Goal: Find specific page/section: Find specific page/section

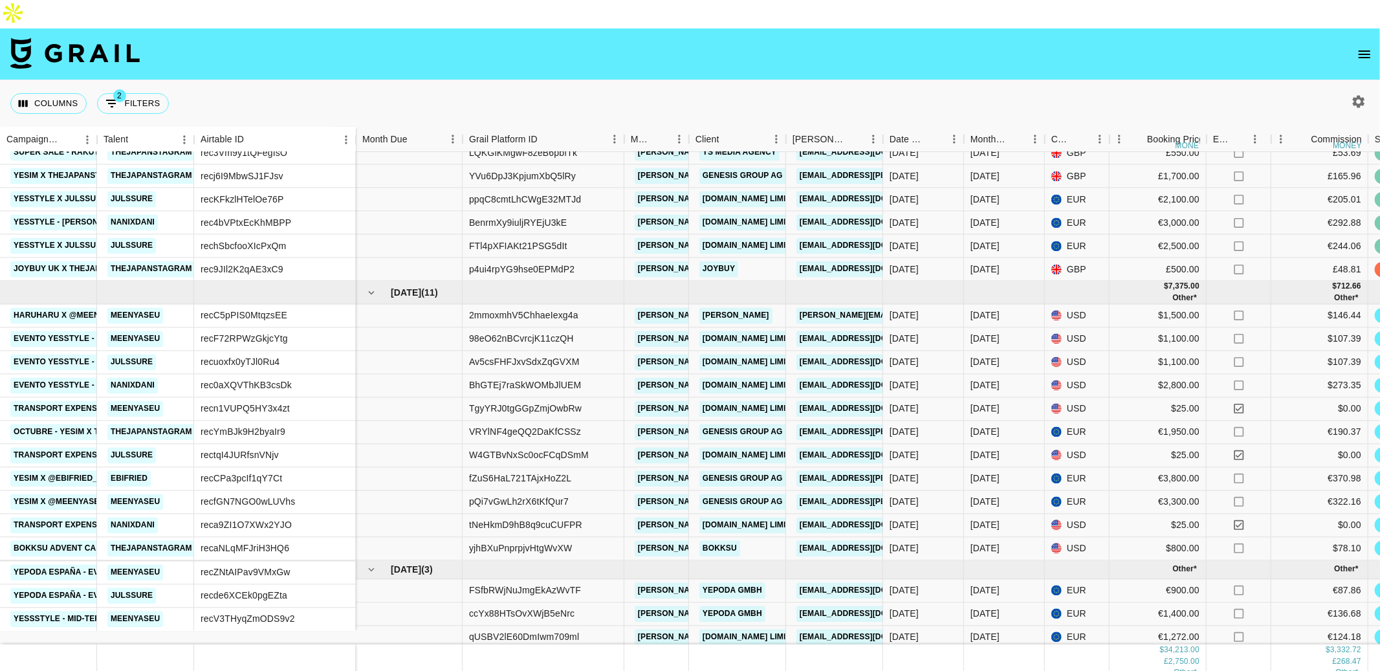
scroll to position [276, 0]
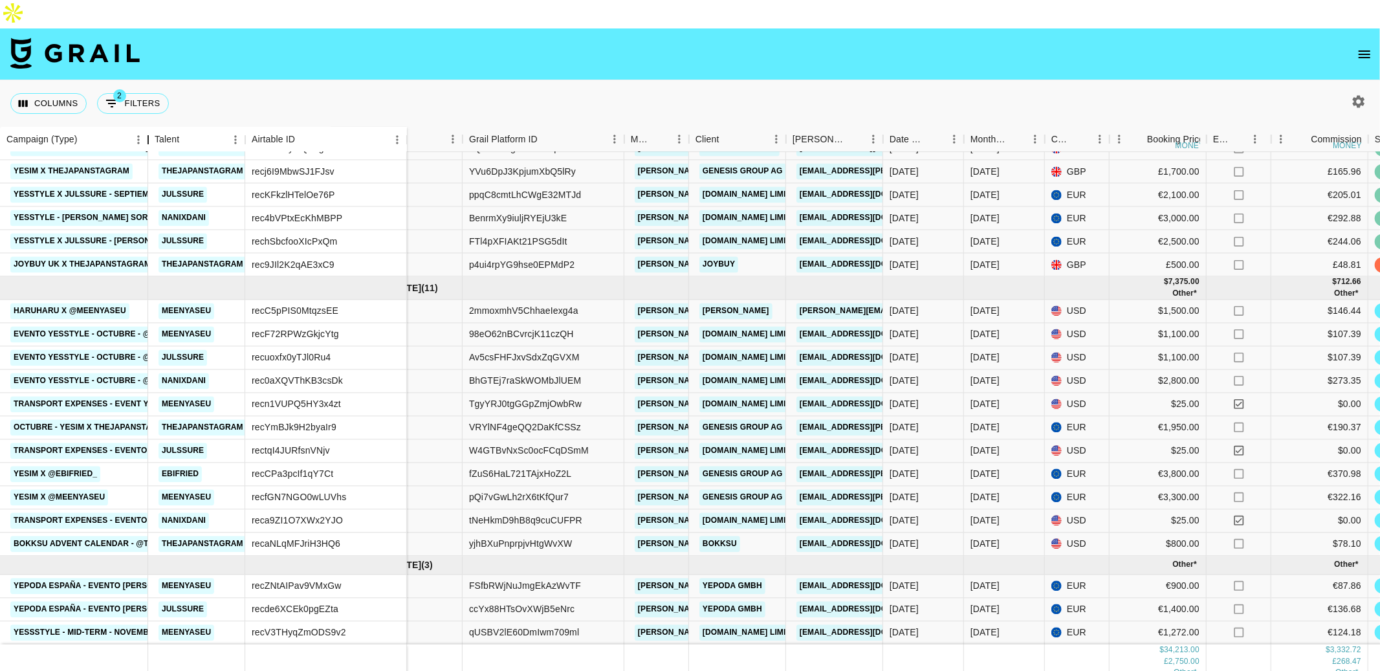
drag, startPoint x: 95, startPoint y: 112, endPoint x: 140, endPoint y: 111, distance: 44.6
click at [140, 127] on div "Campaign (Type)" at bounding box center [148, 139] width 16 height 25
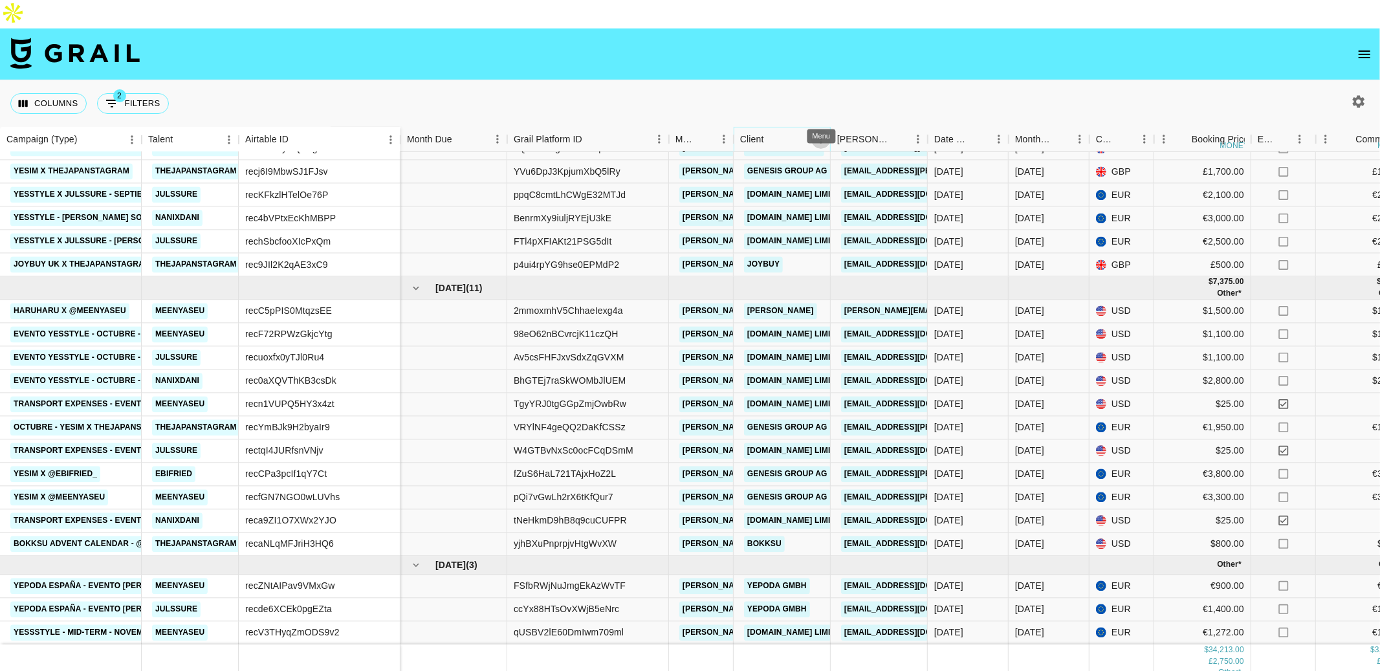
click at [818, 133] on icon "Menu" at bounding box center [820, 139] width 13 height 13
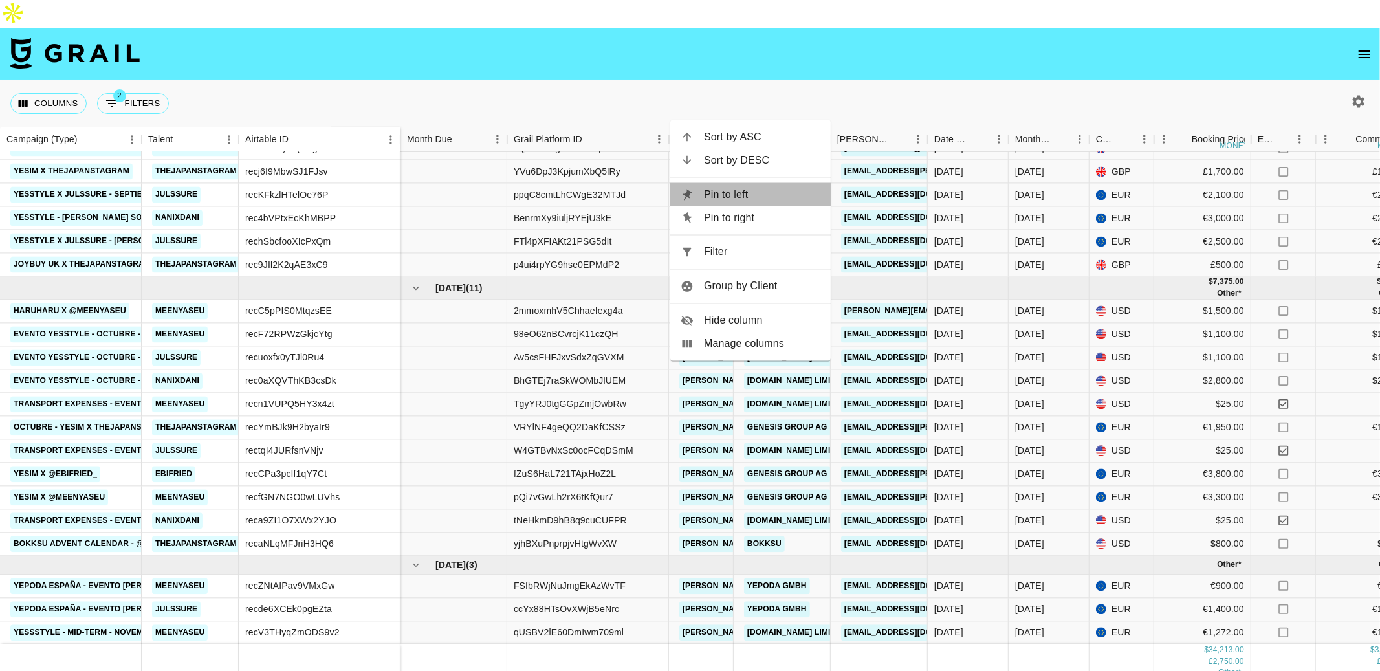
click at [757, 194] on span "Pin to left" at bounding box center [762, 195] width 116 height 16
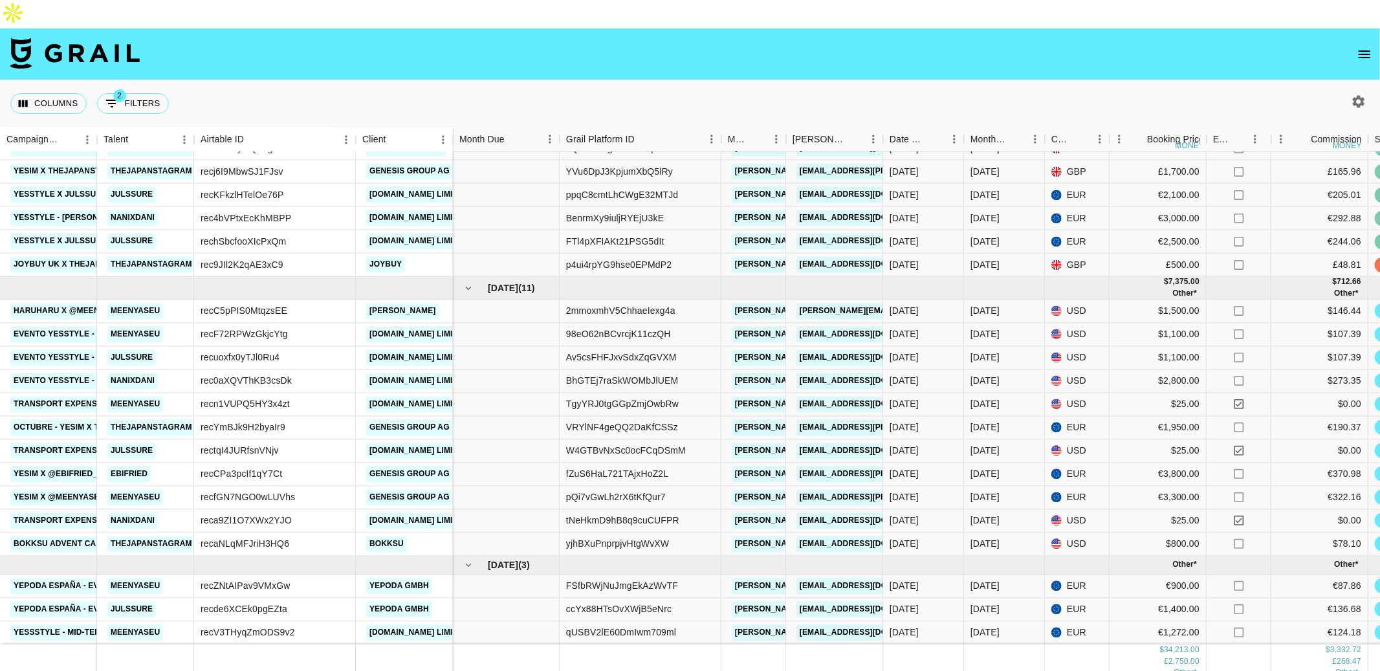
drag, startPoint x: 422, startPoint y: 106, endPoint x: 107, endPoint y: 107, distance: 315.6
click at [107, 127] on div "Campaign (Type) Talent Airtable ID Client" at bounding box center [226, 139] width 453 height 25
click at [442, 135] on icon "Menu" at bounding box center [443, 139] width 2 height 8
click at [415, 127] on div "Client" at bounding box center [397, 139] width 71 height 25
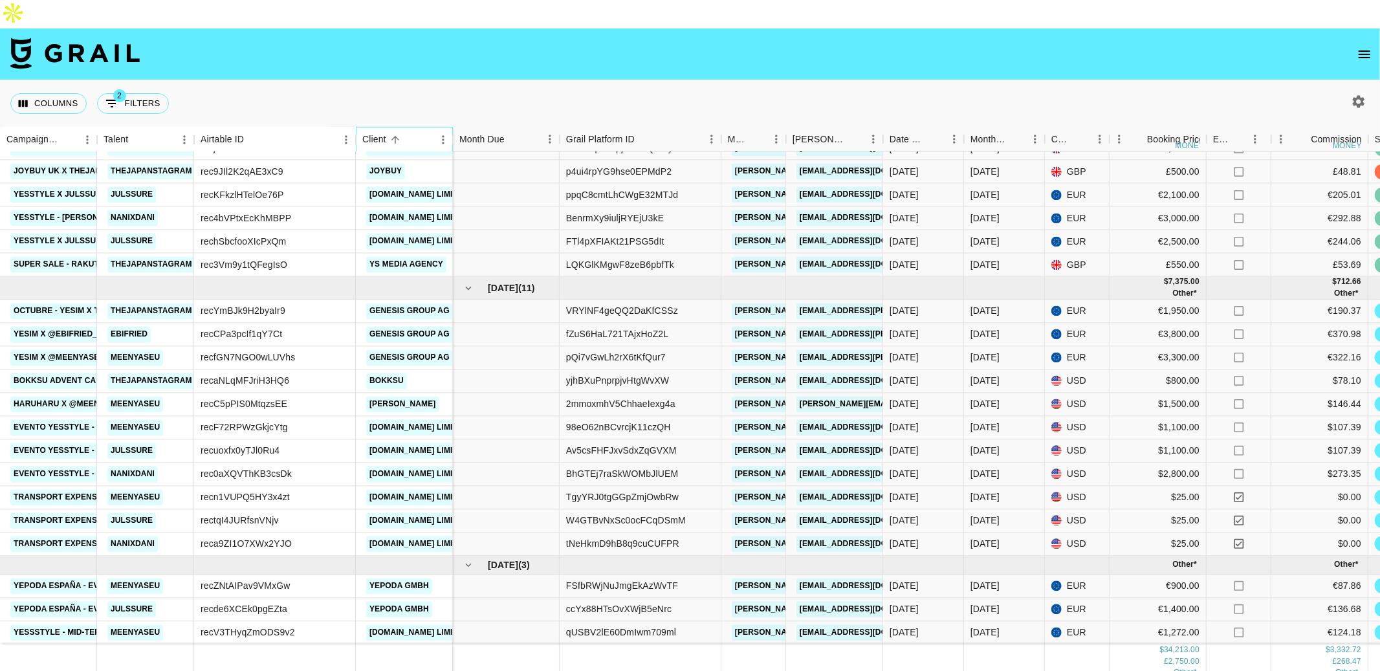
drag, startPoint x: 415, startPoint y: 109, endPoint x: 197, endPoint y: 121, distance: 219.0
click at [197, 127] on div "Campaign (Type) Talent Airtable ID Client" at bounding box center [226, 139] width 453 height 25
click at [343, 133] on icon "Menu" at bounding box center [346, 139] width 13 height 13
click at [311, 188] on span "Pin to right" at bounding box center [287, 196] width 116 height 16
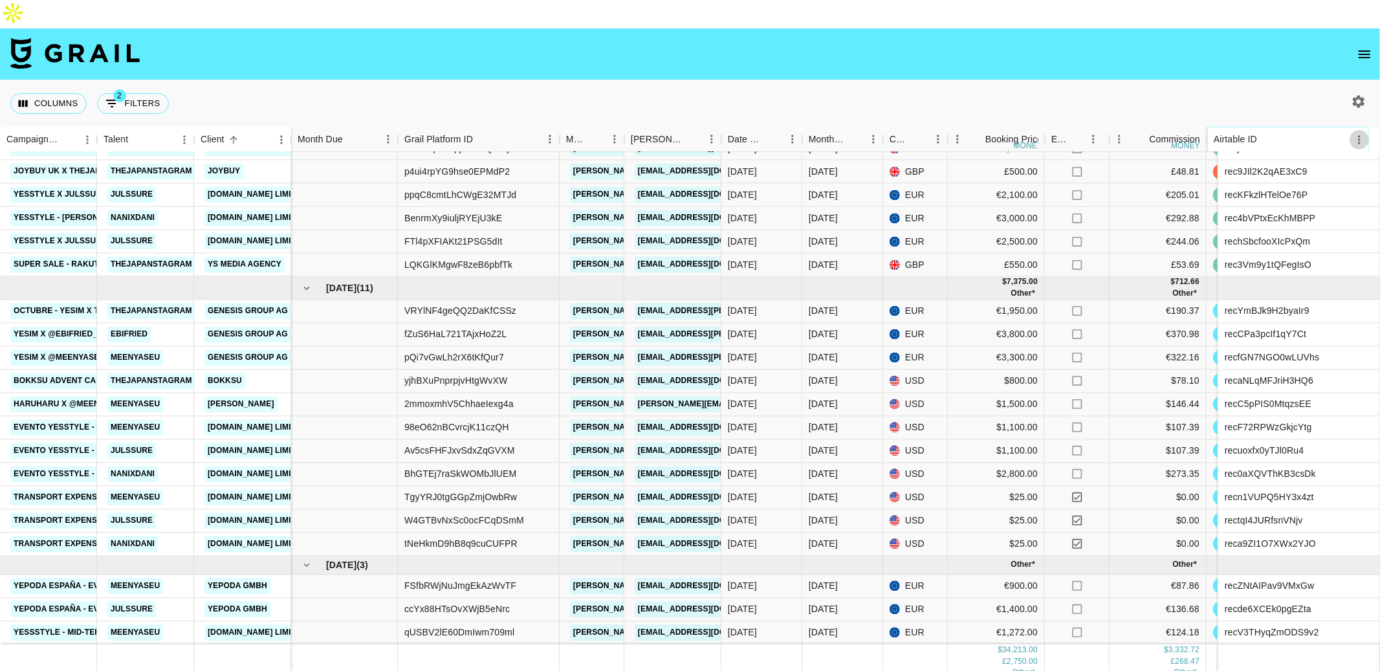
click at [1365, 133] on icon "Menu" at bounding box center [1359, 139] width 13 height 13
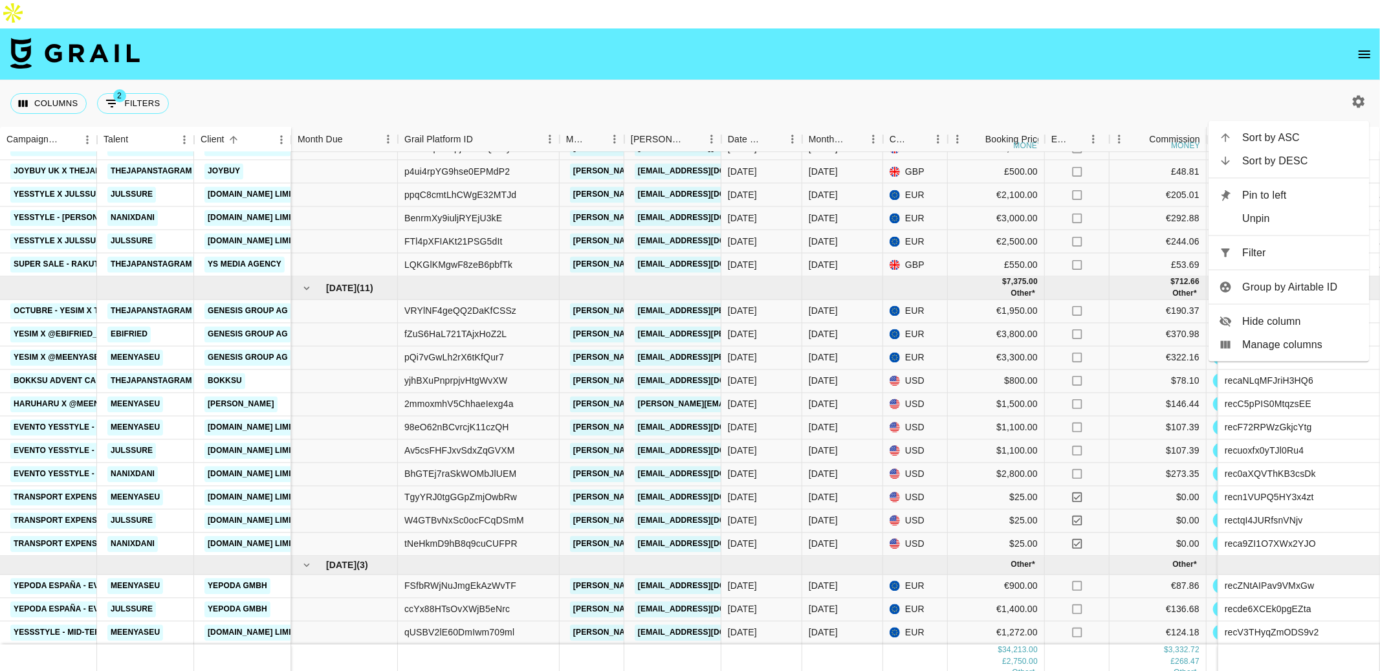
click at [1307, 194] on span "Pin to left" at bounding box center [1300, 196] width 116 height 16
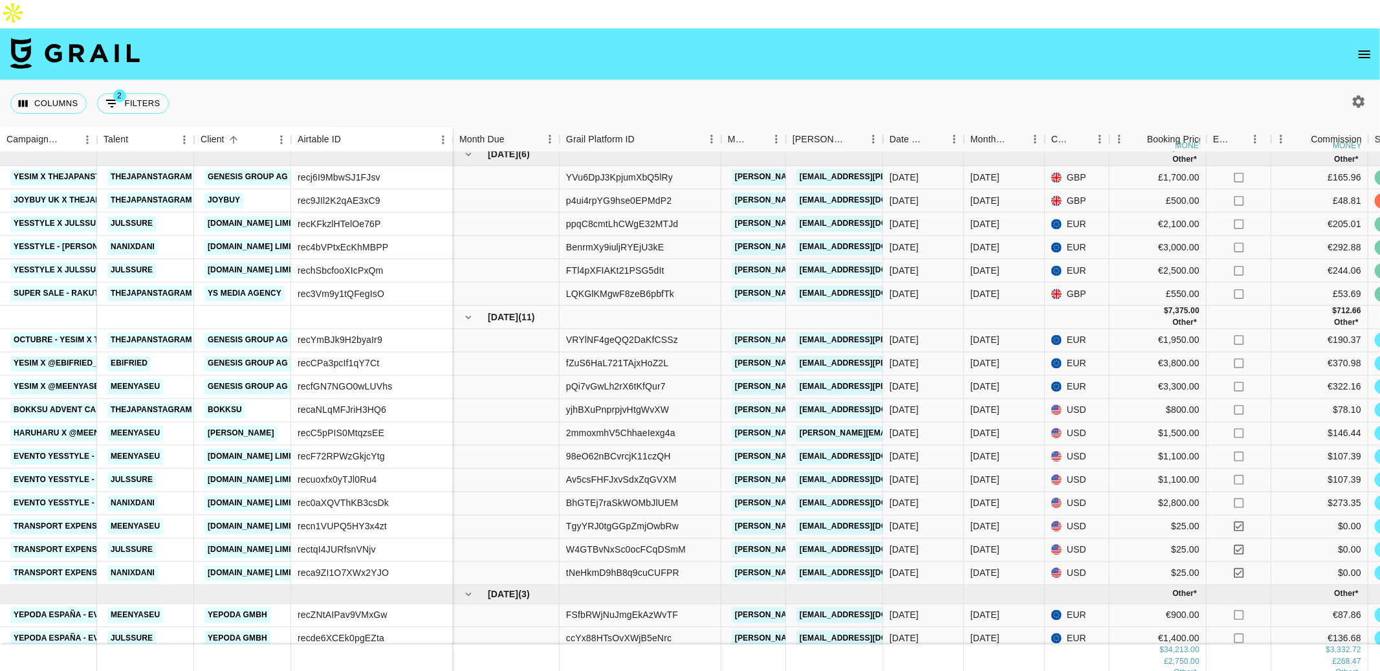
scroll to position [213, 0]
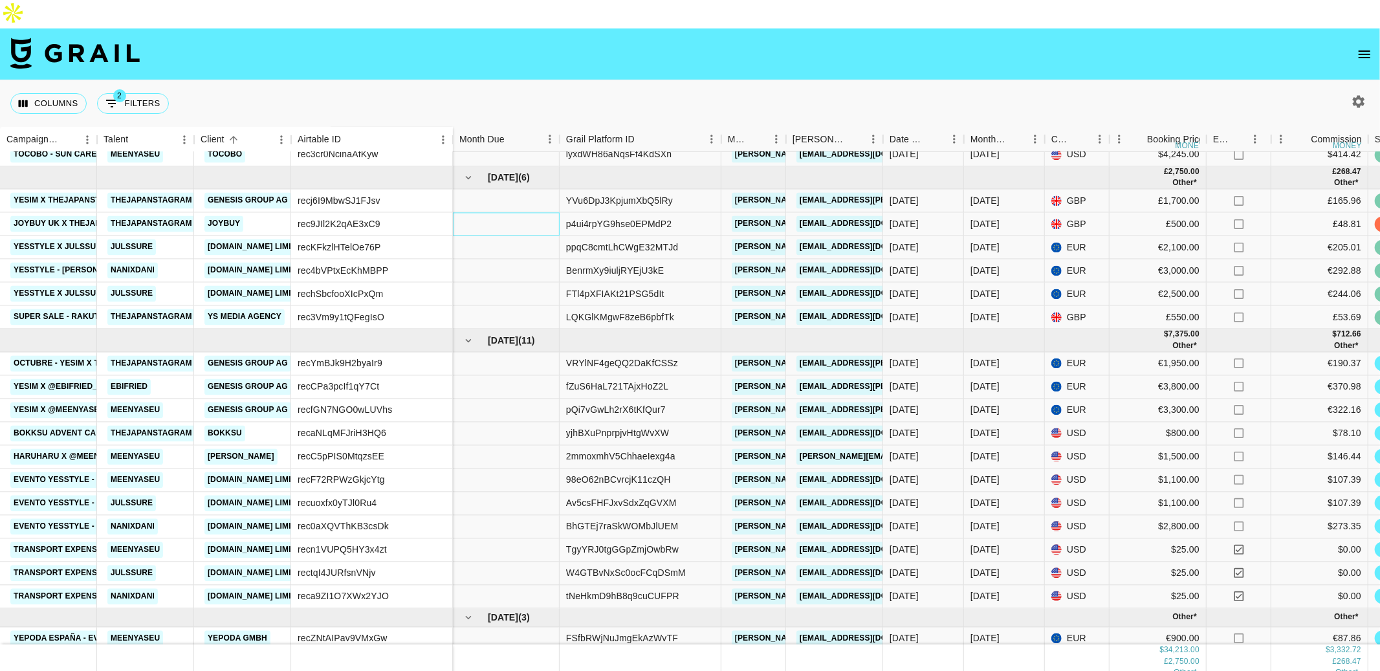
click at [505, 213] on div at bounding box center [506, 224] width 107 height 23
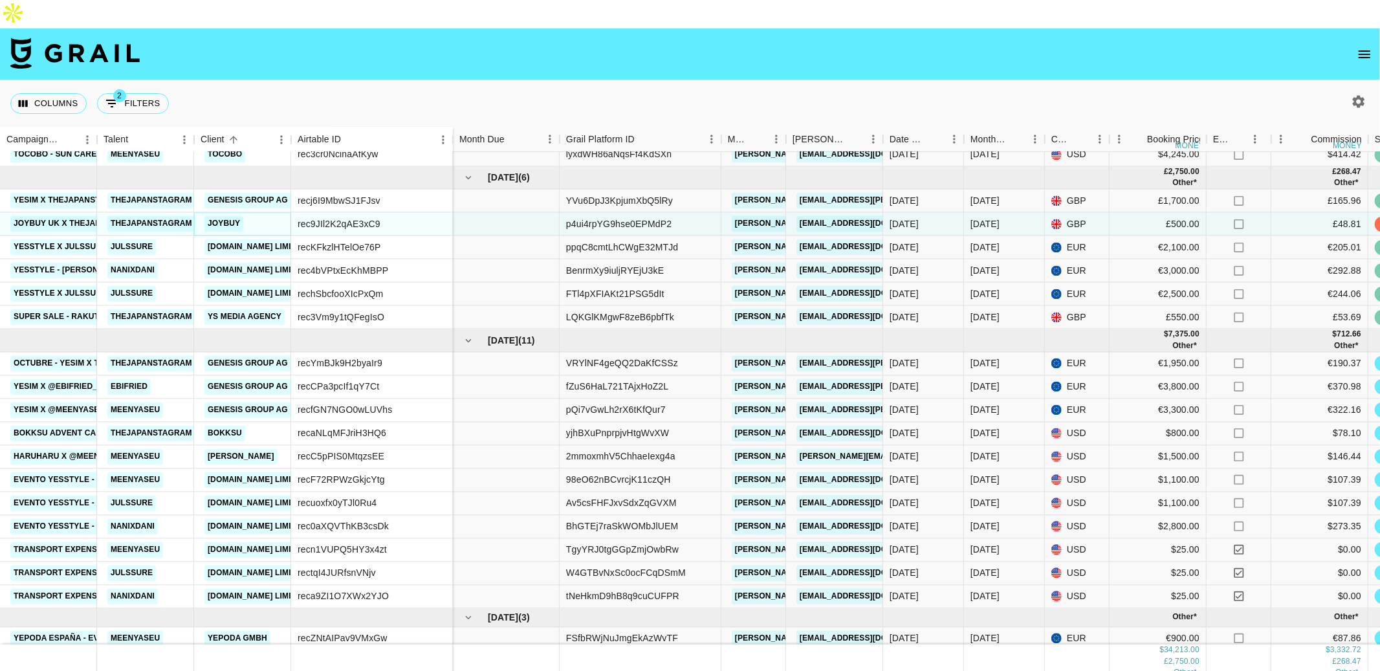
click at [210, 216] on link "JOYBUY" at bounding box center [223, 224] width 39 height 16
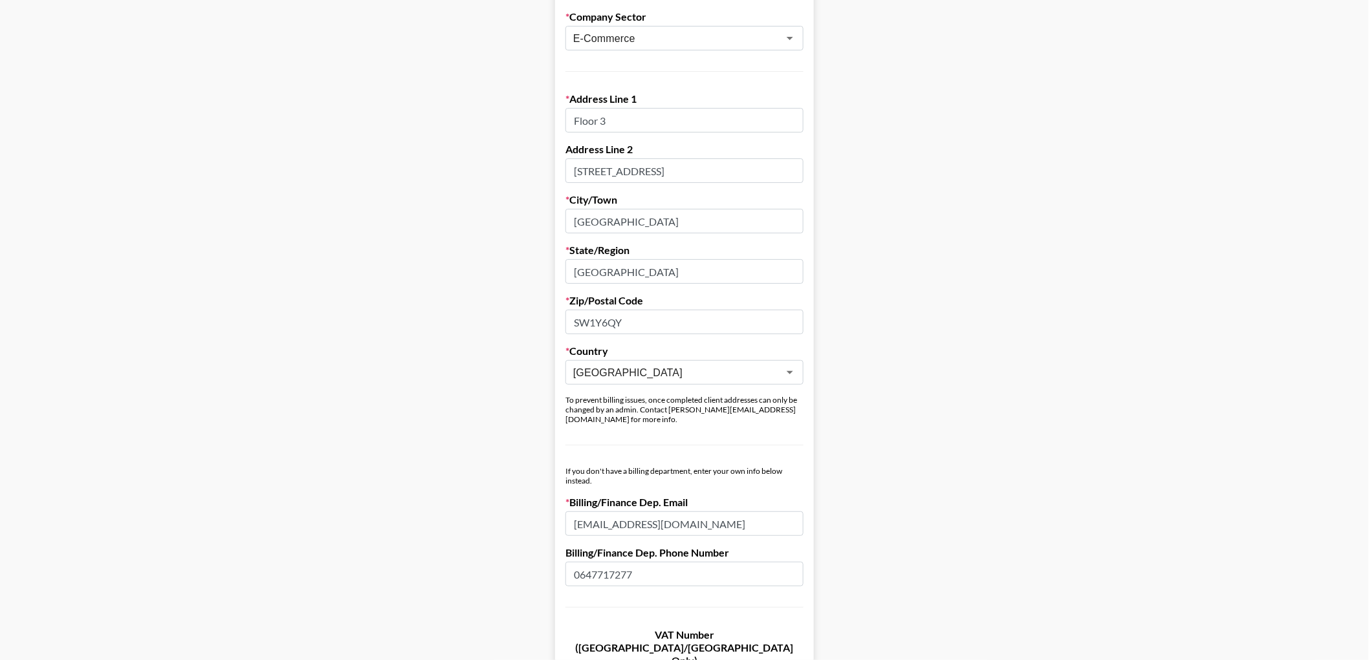
scroll to position [356, 0]
